Goal: Information Seeking & Learning: Learn about a topic

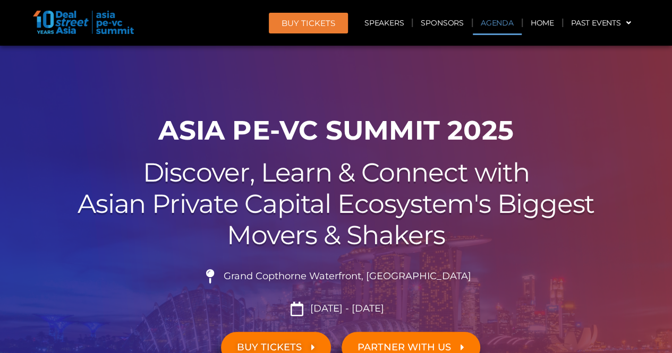
drag, startPoint x: 0, startPoint y: 0, endPoint x: 511, endPoint y: 31, distance: 512.4
click at [511, 31] on link "Agenda" at bounding box center [497, 23] width 49 height 24
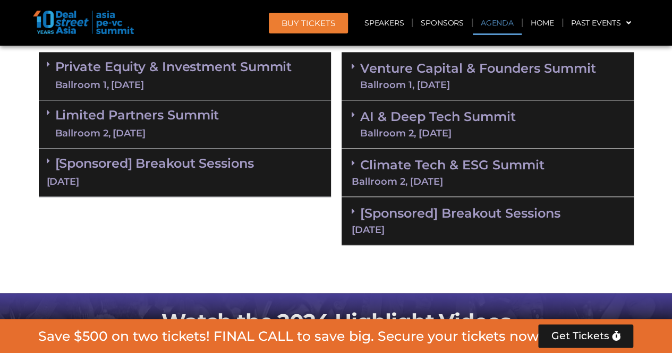
scroll to position [671, 0]
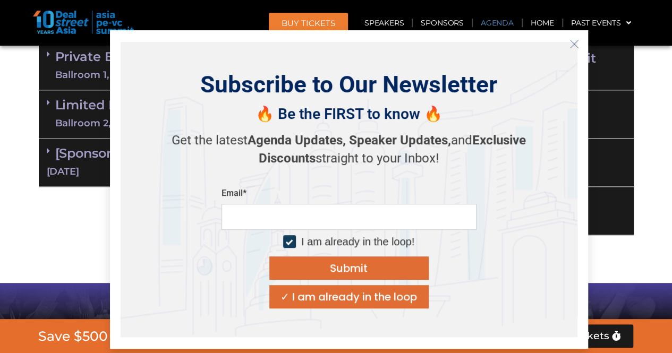
click at [411, 162] on p "Get the latest Agenda Updates, Speaker Updates, and Exclusive Discounts straigh…" at bounding box center [349, 150] width 372 height 36
click at [575, 45] on icon "Close" at bounding box center [574, 44] width 10 height 10
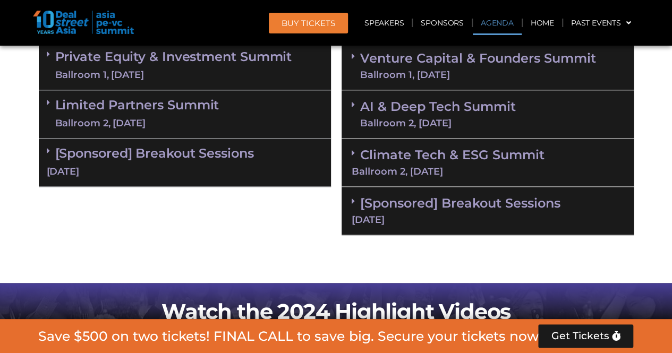
click at [441, 168] on div "Ballroom 2, [DATE]" at bounding box center [488, 172] width 272 height 10
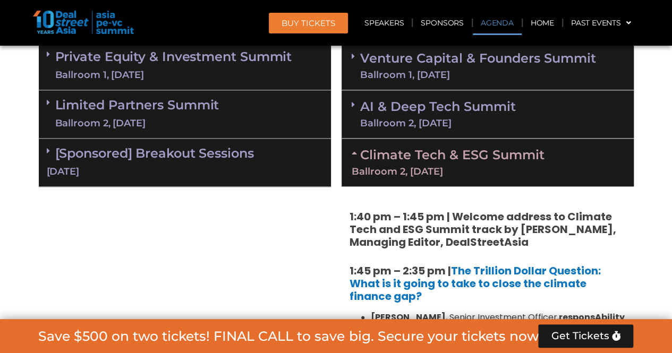
click at [426, 124] on div "Ballroom 2, [DATE]" at bounding box center [438, 123] width 156 height 10
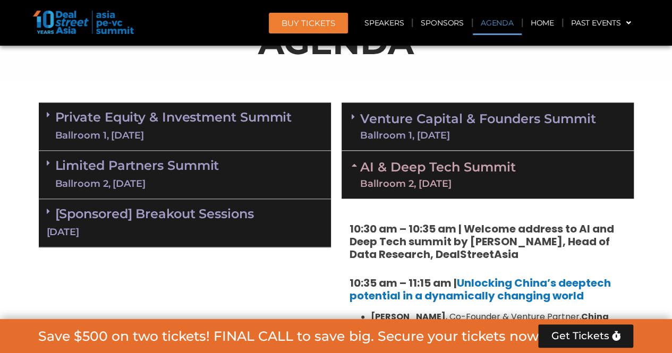
scroll to position [565, 0]
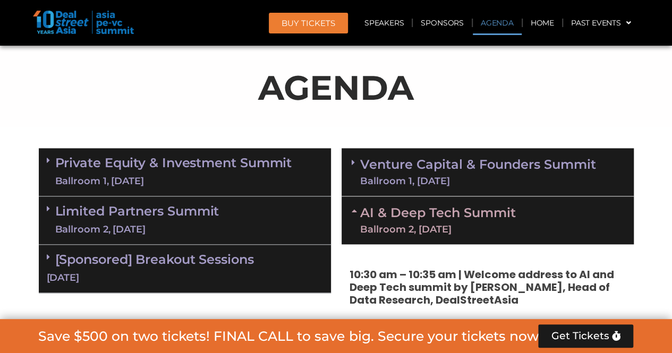
click at [434, 215] on link "AI & Deep Tech Summit Ballroom 2, [DATE]" at bounding box center [438, 221] width 156 height 28
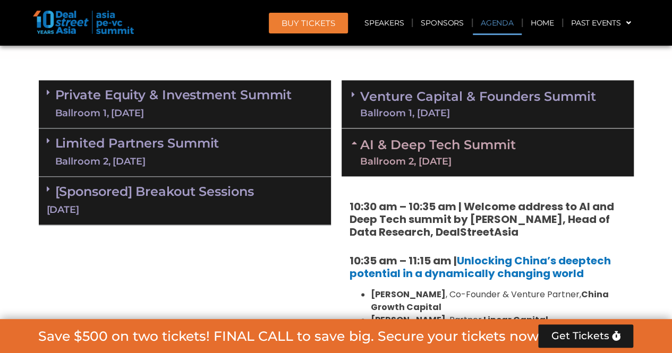
scroll to position [618, 0]
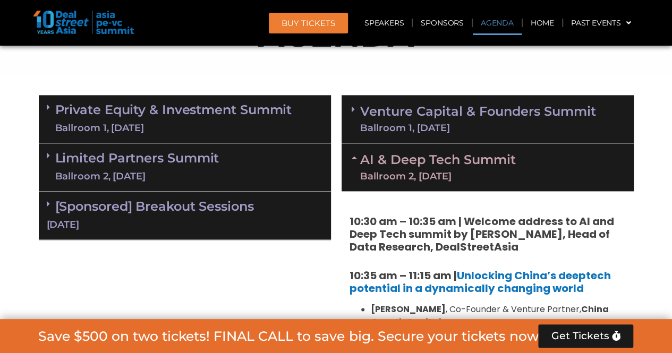
click at [423, 130] on div "Ballroom 1, [DATE]" at bounding box center [478, 128] width 236 height 10
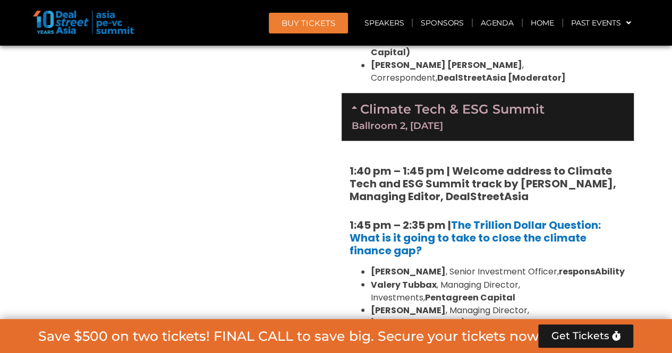
scroll to position [2690, 0]
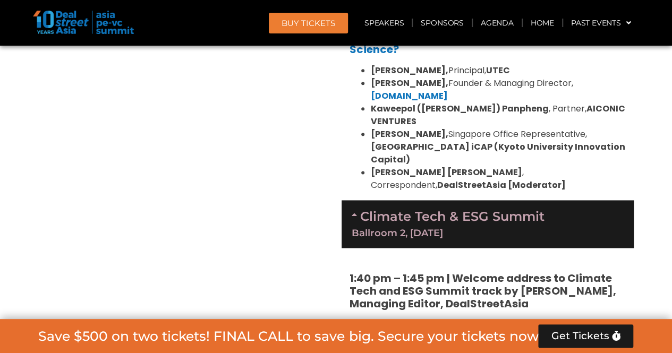
scroll to position [2636, 0]
